Goal: Information Seeking & Learning: Understand process/instructions

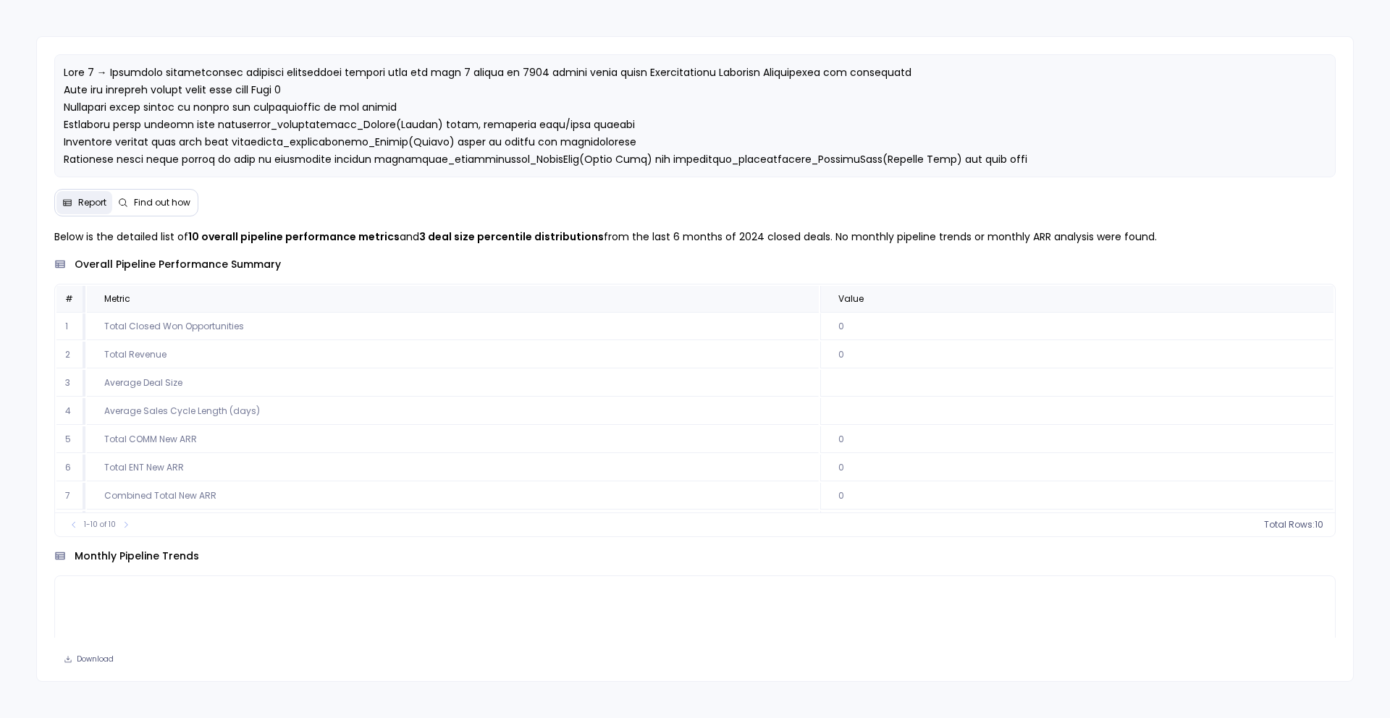
click at [151, 203] on span "Find out how" at bounding box center [162, 203] width 56 height 12
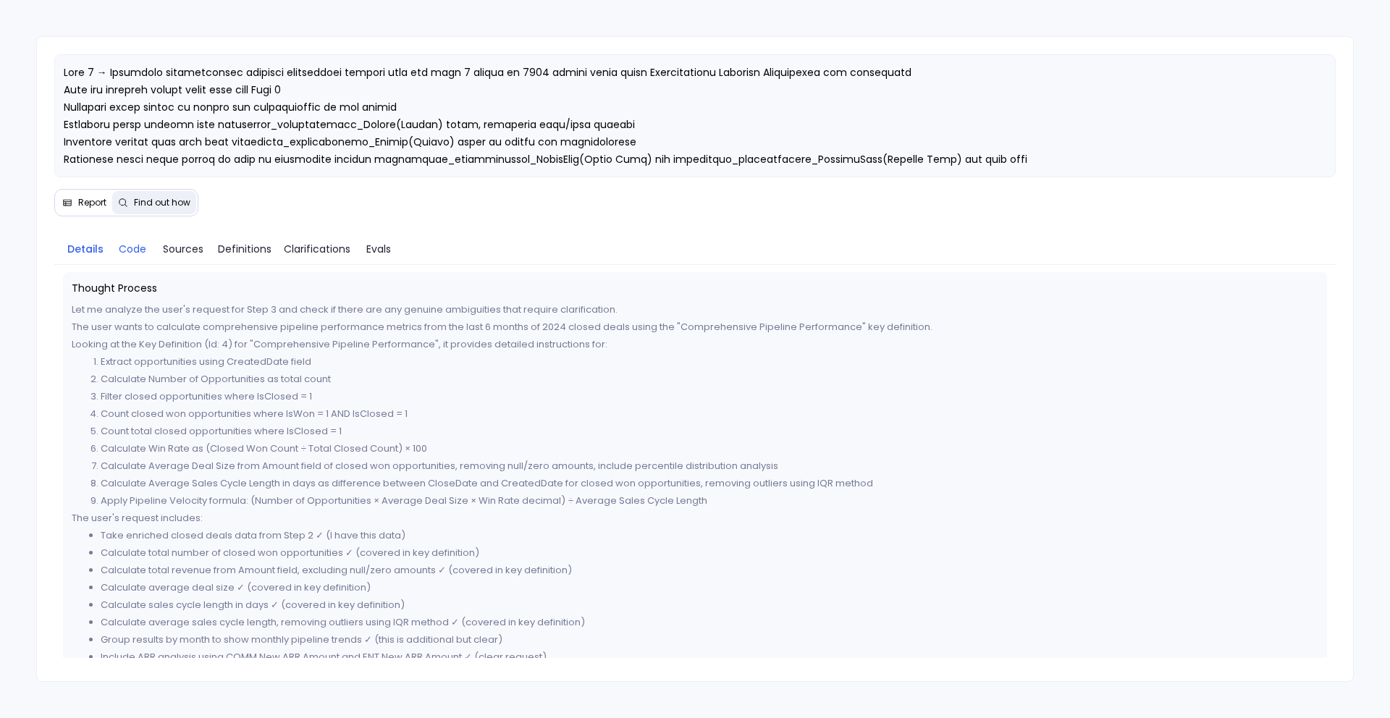
click at [132, 248] on span "Code" at bounding box center [133, 249] width 28 height 16
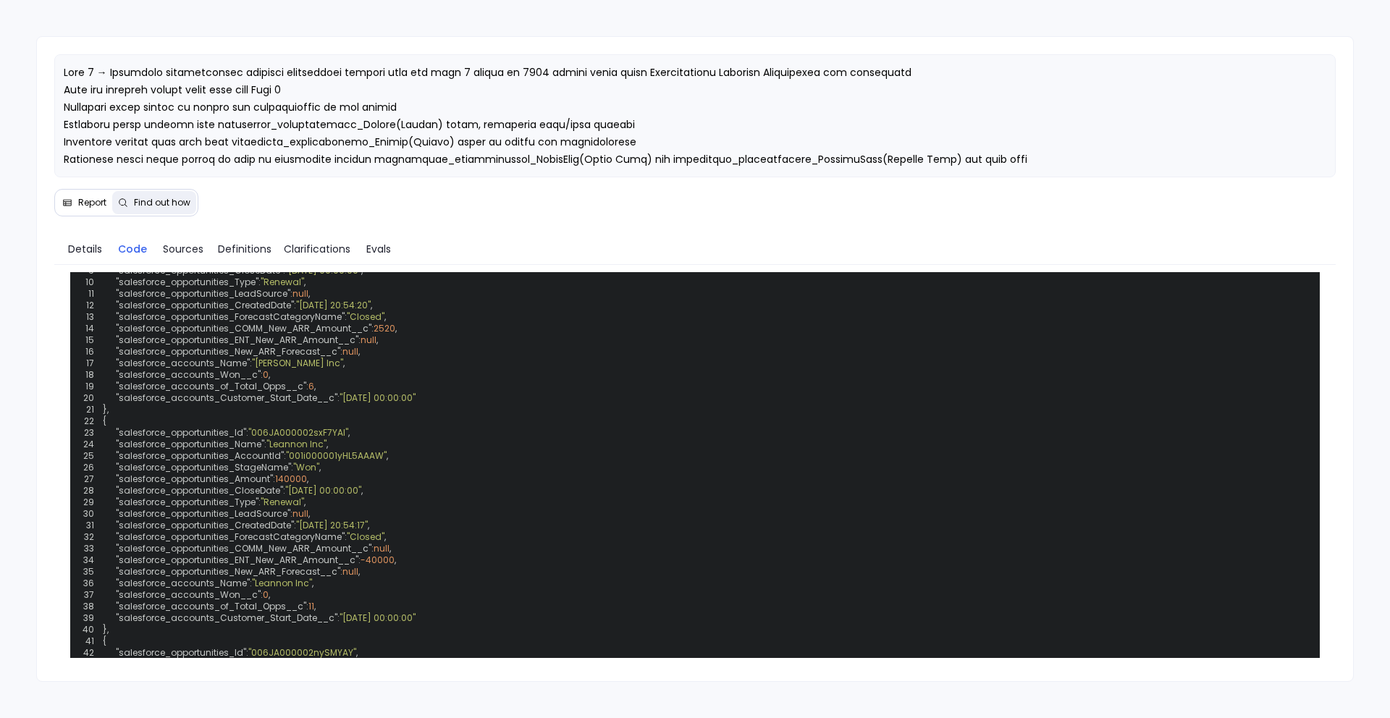
scroll to position [719, 0]
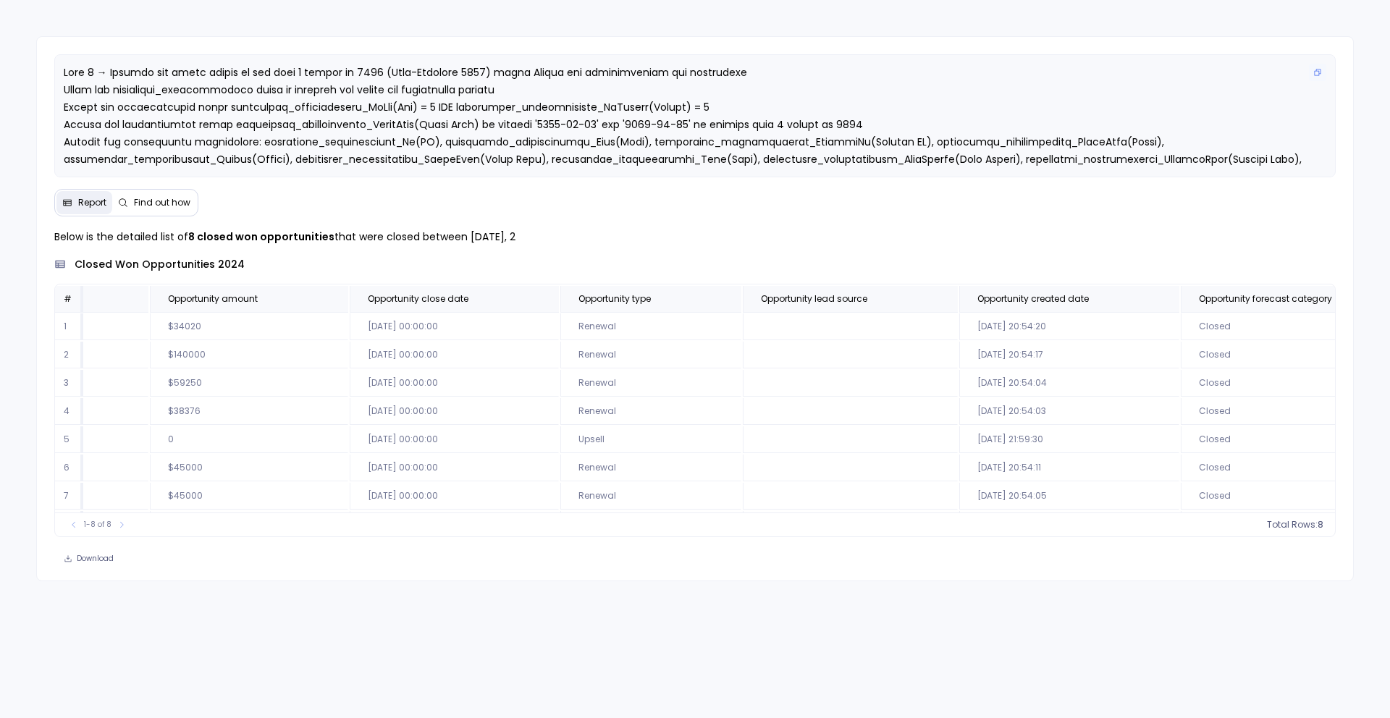
scroll to position [0, 785]
